Goal: Transaction & Acquisition: Purchase product/service

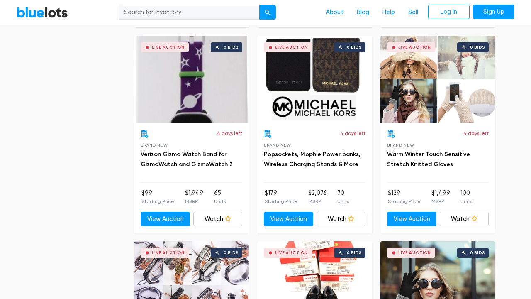
scroll to position [3124, 0]
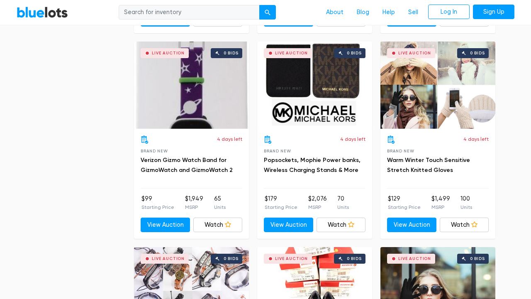
click at [324, 155] on h3 "Popsockets, Mophie Power banks, Wireless Charging Stands & More" at bounding box center [315, 165] width 102 height 20
click at [294, 217] on link "View Auction" at bounding box center [288, 224] width 49 height 15
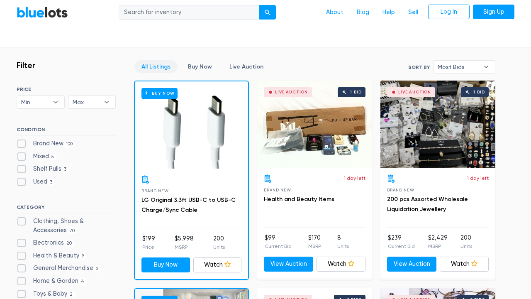
scroll to position [199, 0]
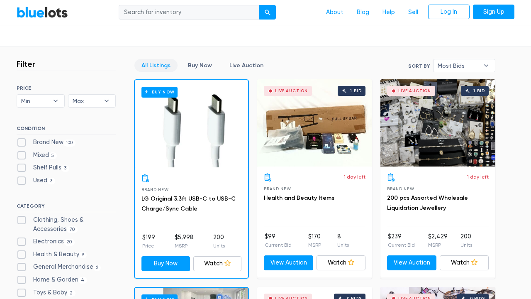
click at [59, 263] on label "General Merchandise 6" at bounding box center [59, 266] width 84 height 9
click at [22, 263] on Merchandise"] "General Merchandise 6" at bounding box center [19, 264] width 5 height 5
checkbox Merchandise"] "true"
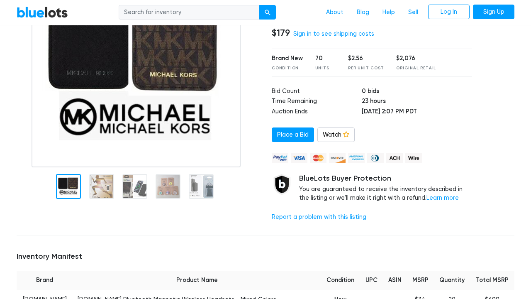
scroll to position [118, 0]
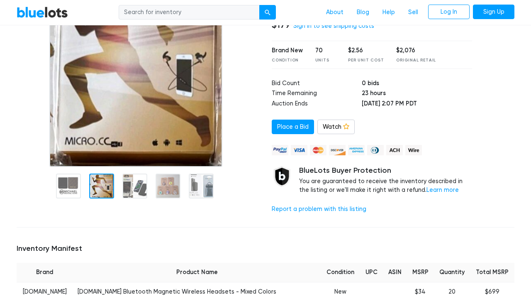
click at [104, 132] on img at bounding box center [135, 63] width 173 height 208
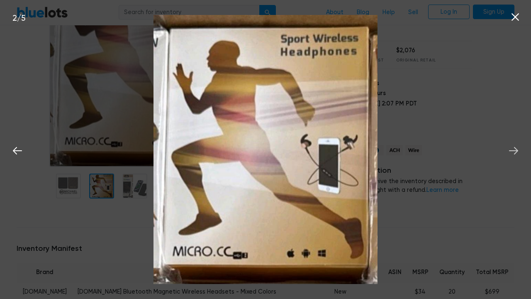
click at [518, 153] on icon at bounding box center [514, 150] width 12 height 12
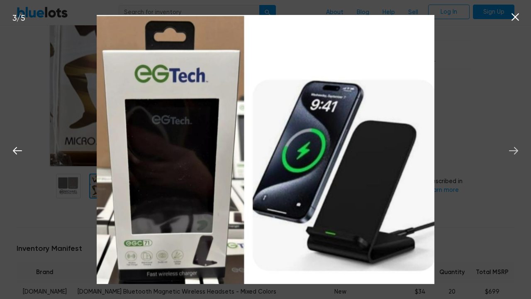
click at [518, 153] on icon at bounding box center [514, 150] width 12 height 12
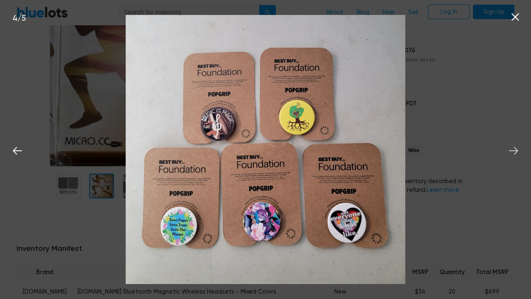
click at [518, 153] on icon at bounding box center [514, 150] width 12 height 12
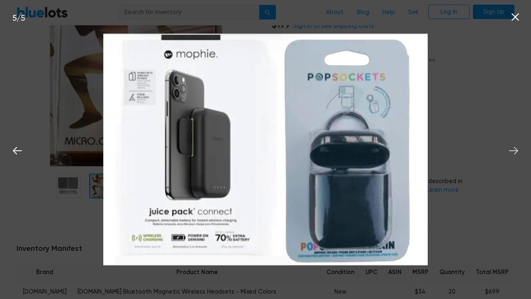
click at [518, 153] on icon at bounding box center [514, 150] width 12 height 12
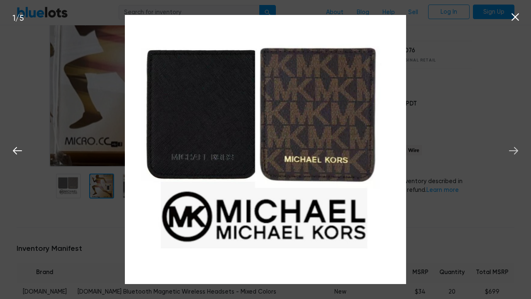
click at [518, 153] on icon at bounding box center [514, 150] width 12 height 12
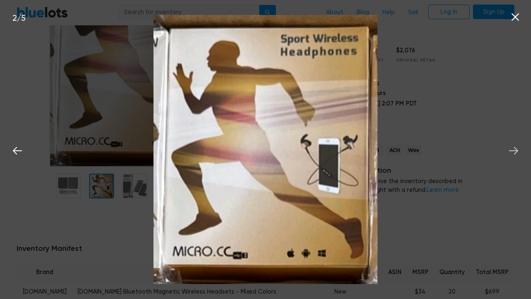
click at [518, 153] on icon at bounding box center [514, 150] width 12 height 12
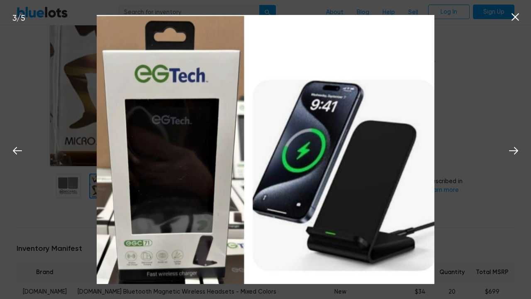
click at [488, 109] on div "3 / 5" at bounding box center [265, 149] width 531 height 299
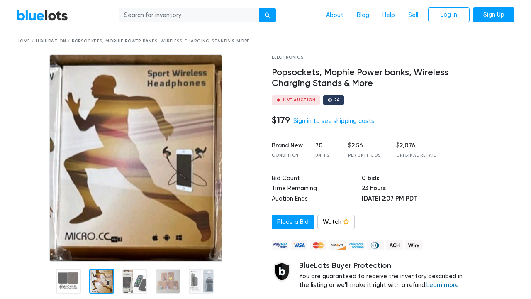
scroll to position [8, 0]
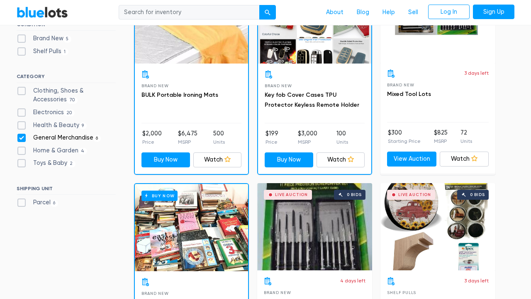
scroll to position [305, 0]
